Goal: Navigation & Orientation: Find specific page/section

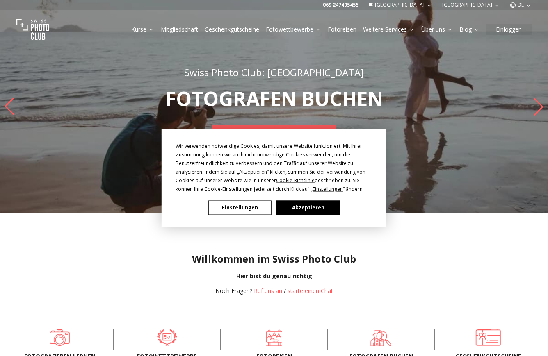
click at [301, 209] on button "Akzeptieren" at bounding box center [307, 208] width 63 height 14
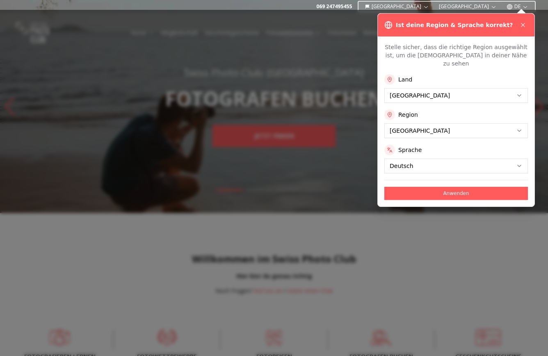
click at [349, 28] on div at bounding box center [274, 183] width 548 height 346
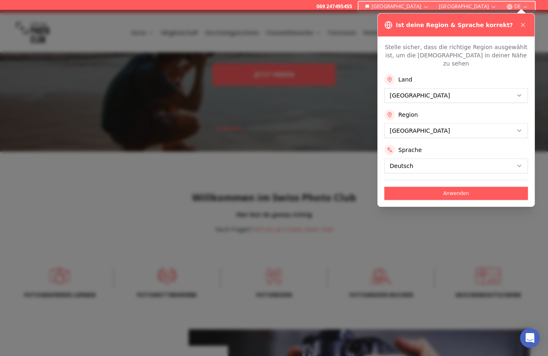
scroll to position [46, 0]
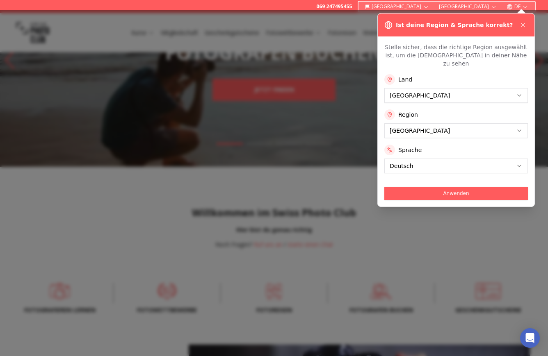
click at [462, 187] on button "Anwenden" at bounding box center [456, 193] width 144 height 13
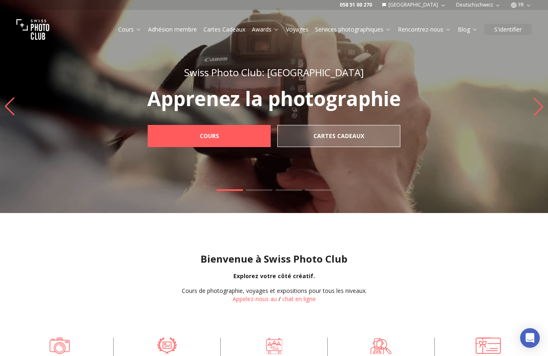
click at [442, 2] on icon "button" at bounding box center [443, 5] width 6 height 6
click at [435, 28] on link "Allemagne" at bounding box center [446, 28] width 62 height 10
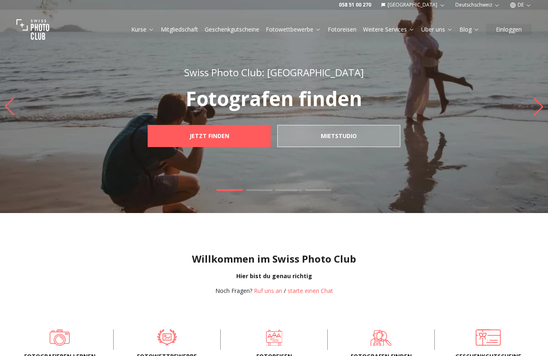
click at [529, 4] on icon "button" at bounding box center [528, 5] width 6 height 6
click at [522, 26] on link "de" at bounding box center [520, 28] width 17 height 10
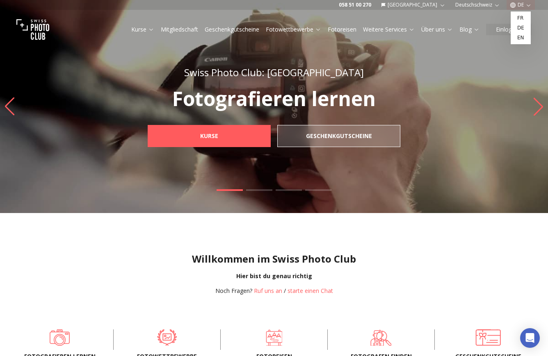
click at [344, 29] on link "Fotoreisen" at bounding box center [342, 29] width 29 height 8
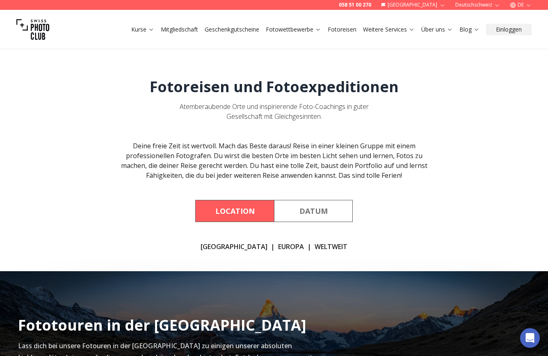
click at [278, 247] on link "EUROPA" at bounding box center [291, 247] width 26 height 10
